Goal: Information Seeking & Learning: Learn about a topic

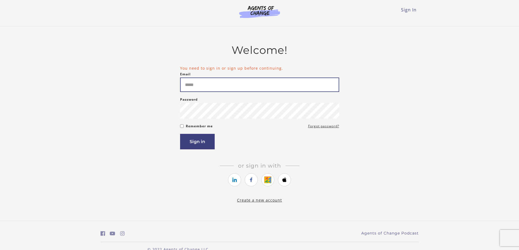
click at [267, 87] on input "Email" at bounding box center [259, 85] width 159 height 14
type input "**********"
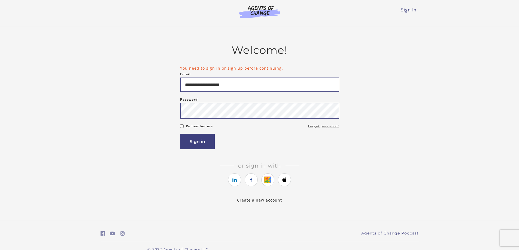
click at [180, 134] on button "Sign in" at bounding box center [197, 142] width 35 height 16
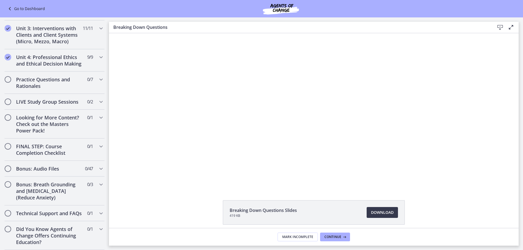
scroll to position [252, 0]
click at [33, 83] on h2 "Practice Questions and Rationales" at bounding box center [49, 82] width 66 height 13
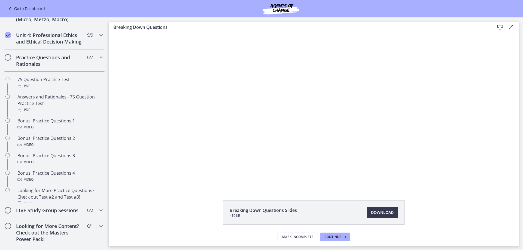
scroll to position [189, 0]
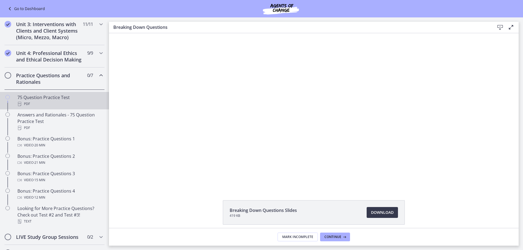
click at [44, 104] on div "75 Question Practice Test PDF" at bounding box center [59, 100] width 85 height 13
